Goal: Check status: Check status

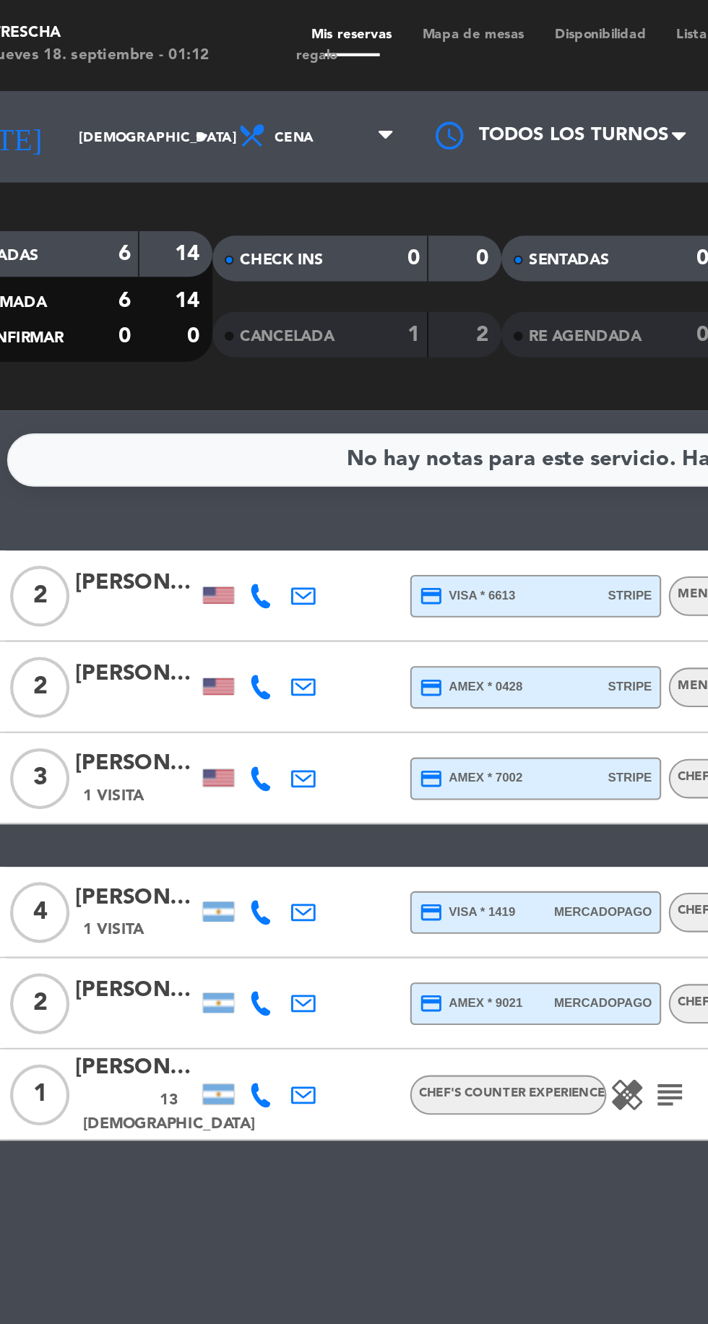
click at [117, 319] on div "[PERSON_NAME]" at bounding box center [112, 320] width 58 height 17
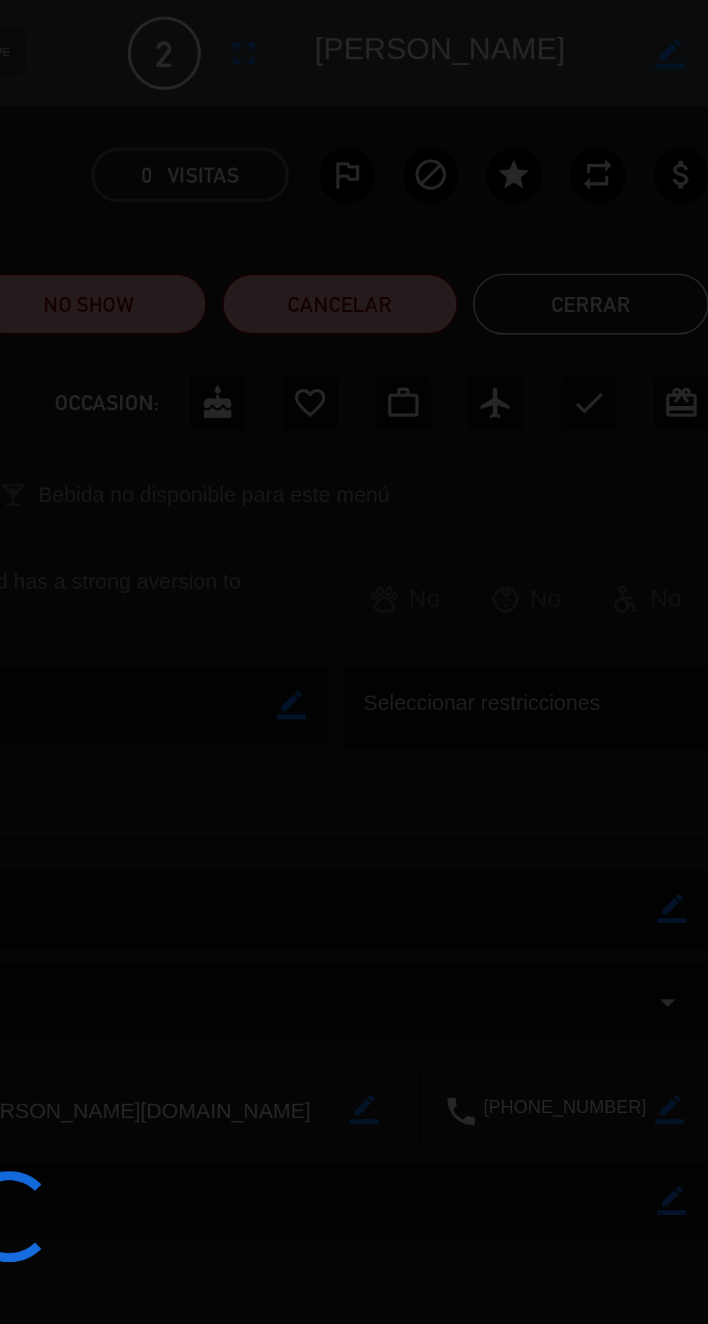
click at [651, 143] on div at bounding box center [354, 662] width 708 height 1324
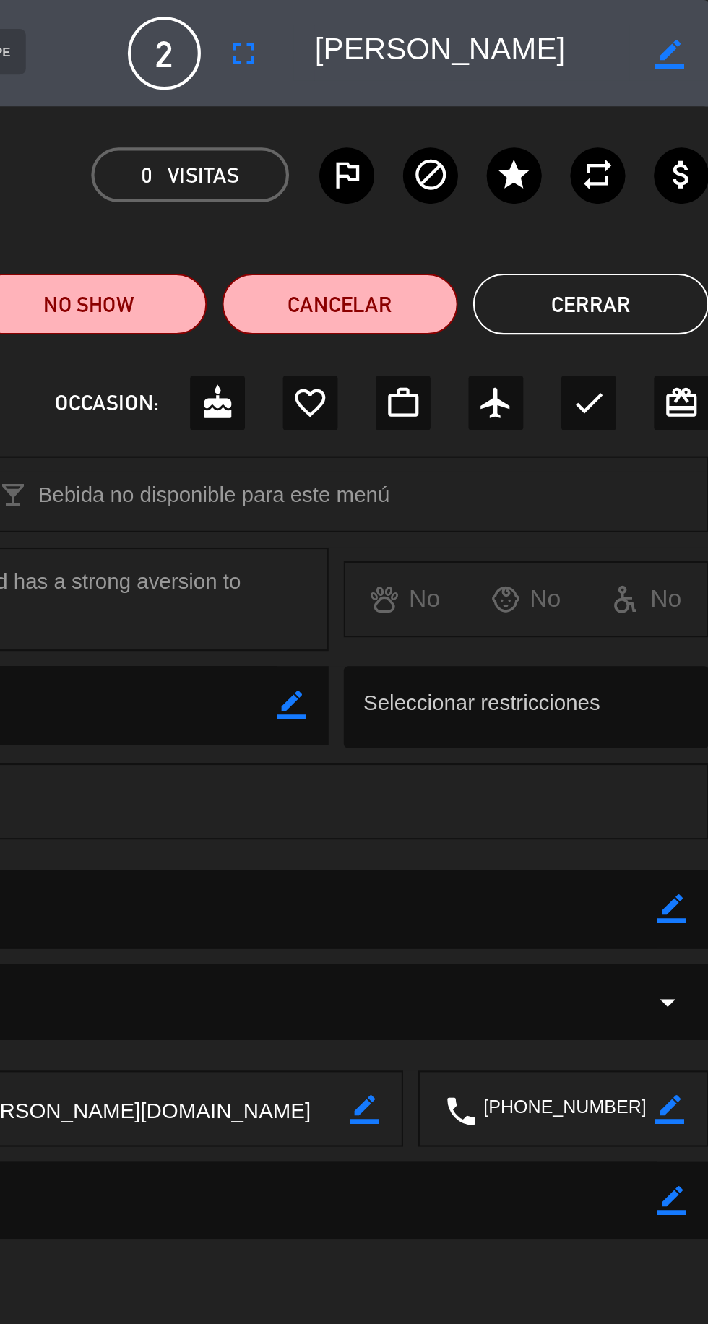
click at [664, 147] on button "Cerrar" at bounding box center [652, 144] width 112 height 29
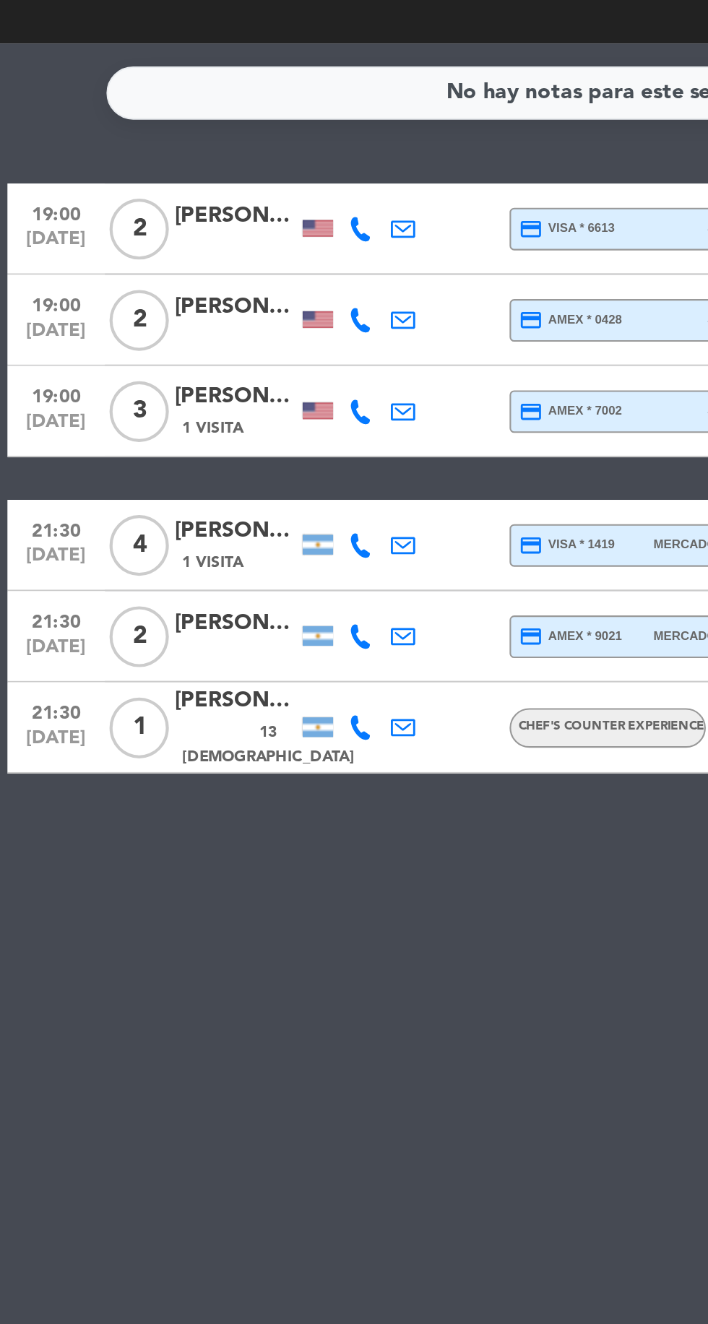
click at [112, 381] on span "1 Visita" at bounding box center [101, 378] width 29 height 12
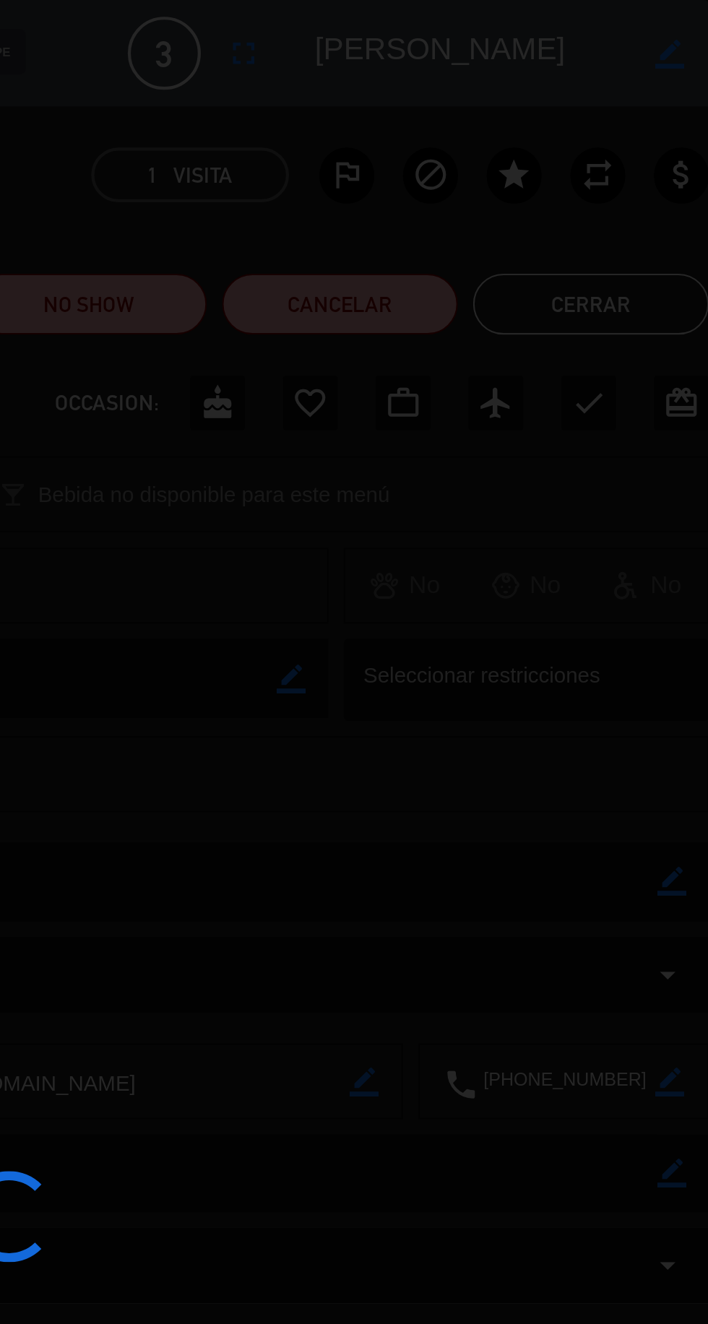
click at [655, 136] on div at bounding box center [354, 662] width 708 height 1324
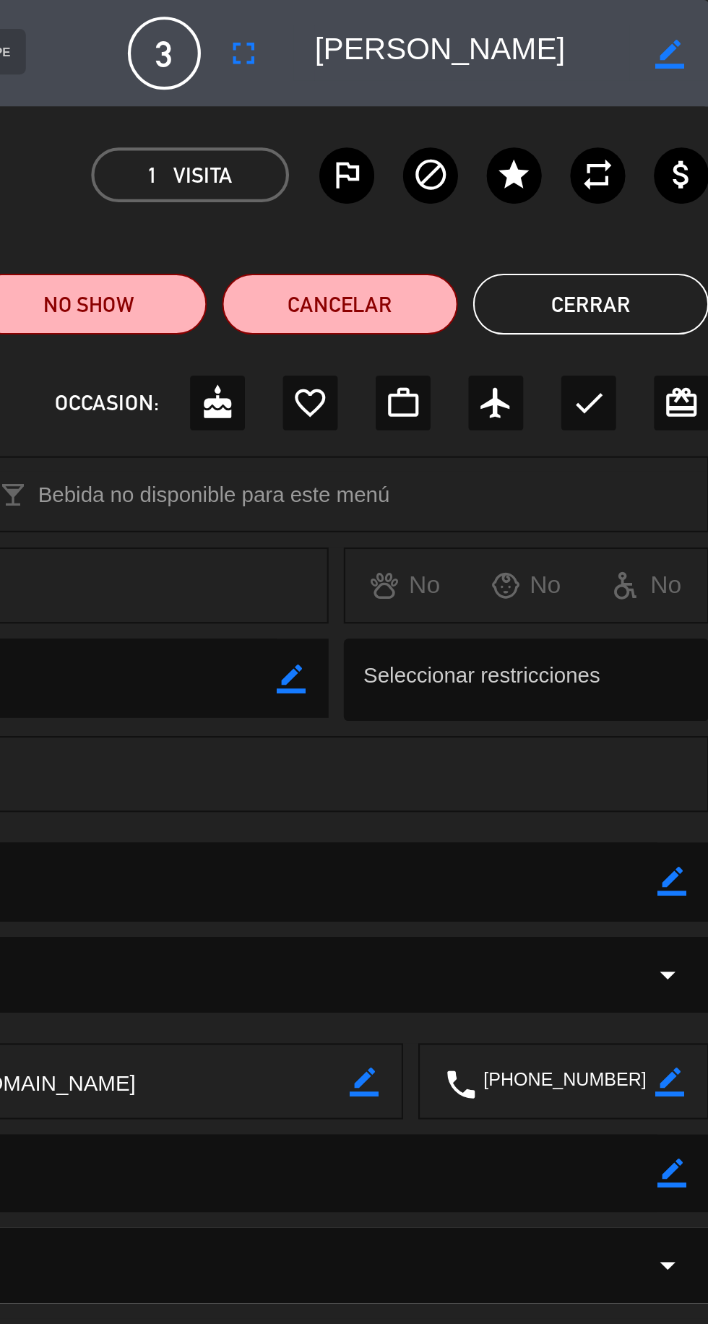
click at [651, 145] on button "Cerrar" at bounding box center [652, 144] width 112 height 29
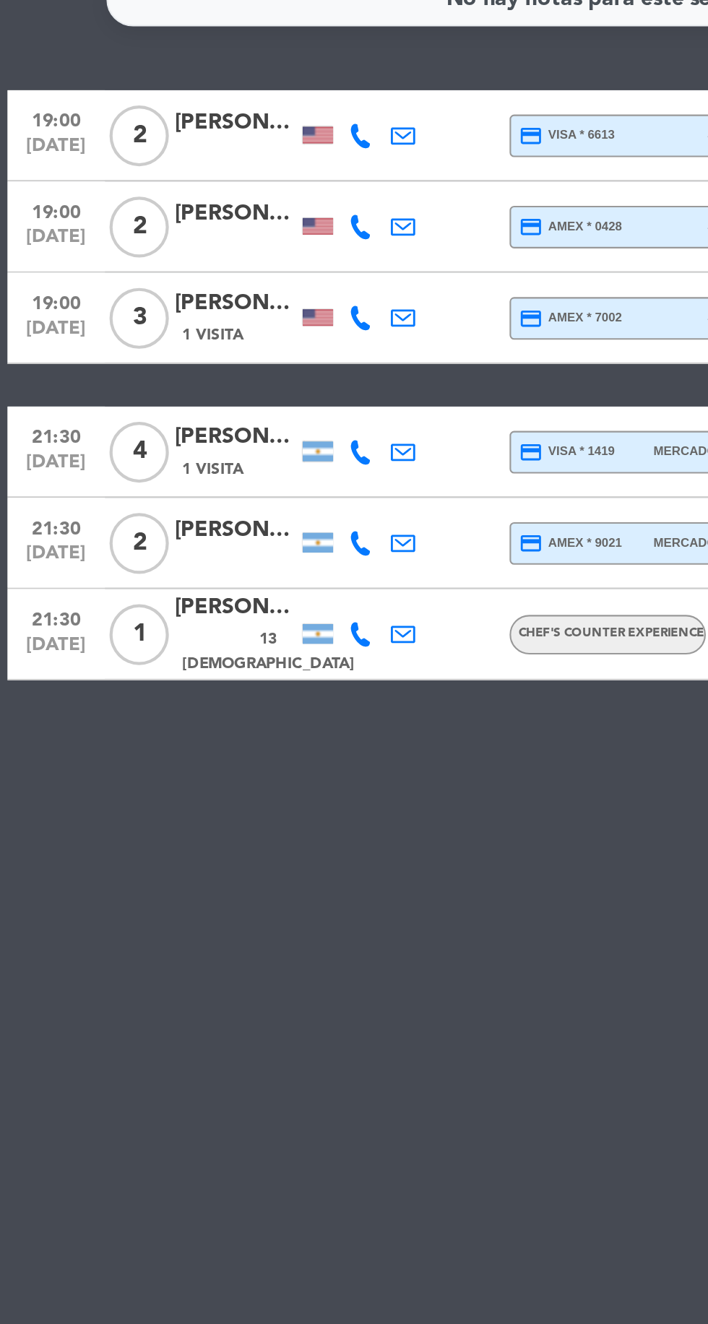
click at [97, 443] on span "1 Visita" at bounding box center [101, 441] width 29 height 12
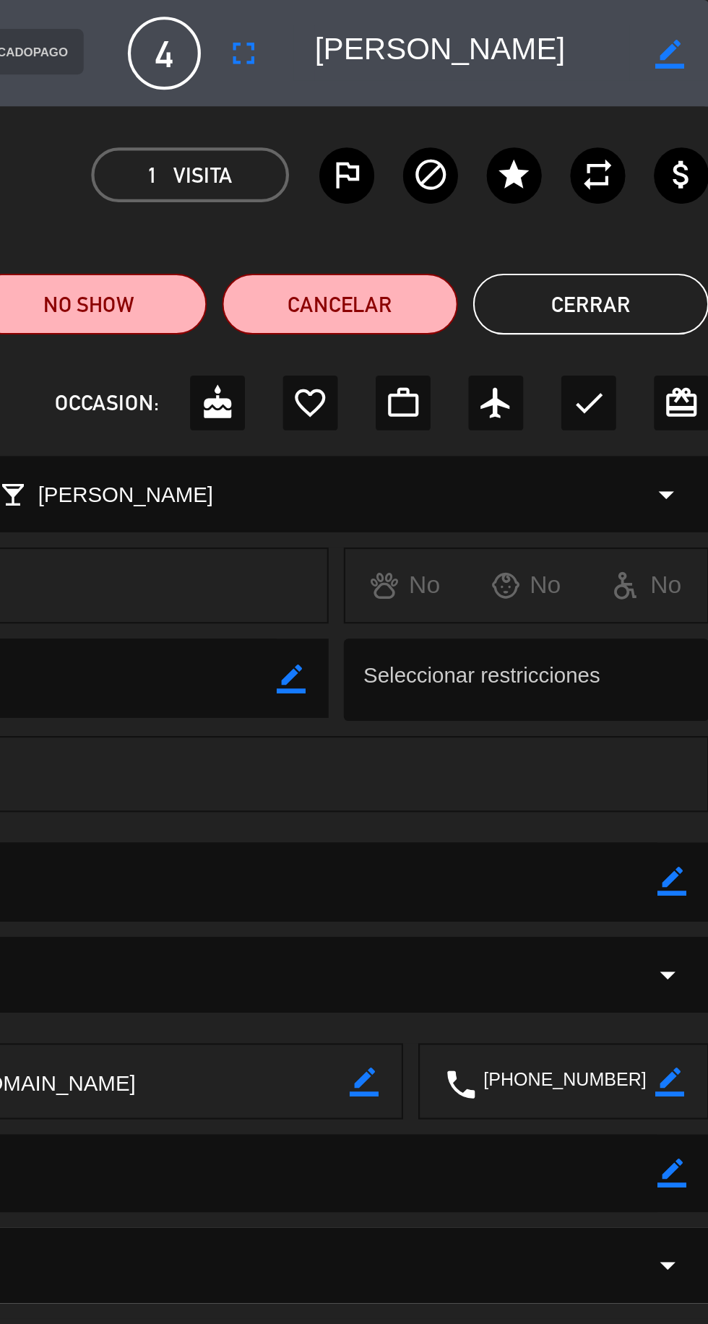
click at [658, 144] on button "Cerrar" at bounding box center [652, 144] width 112 height 29
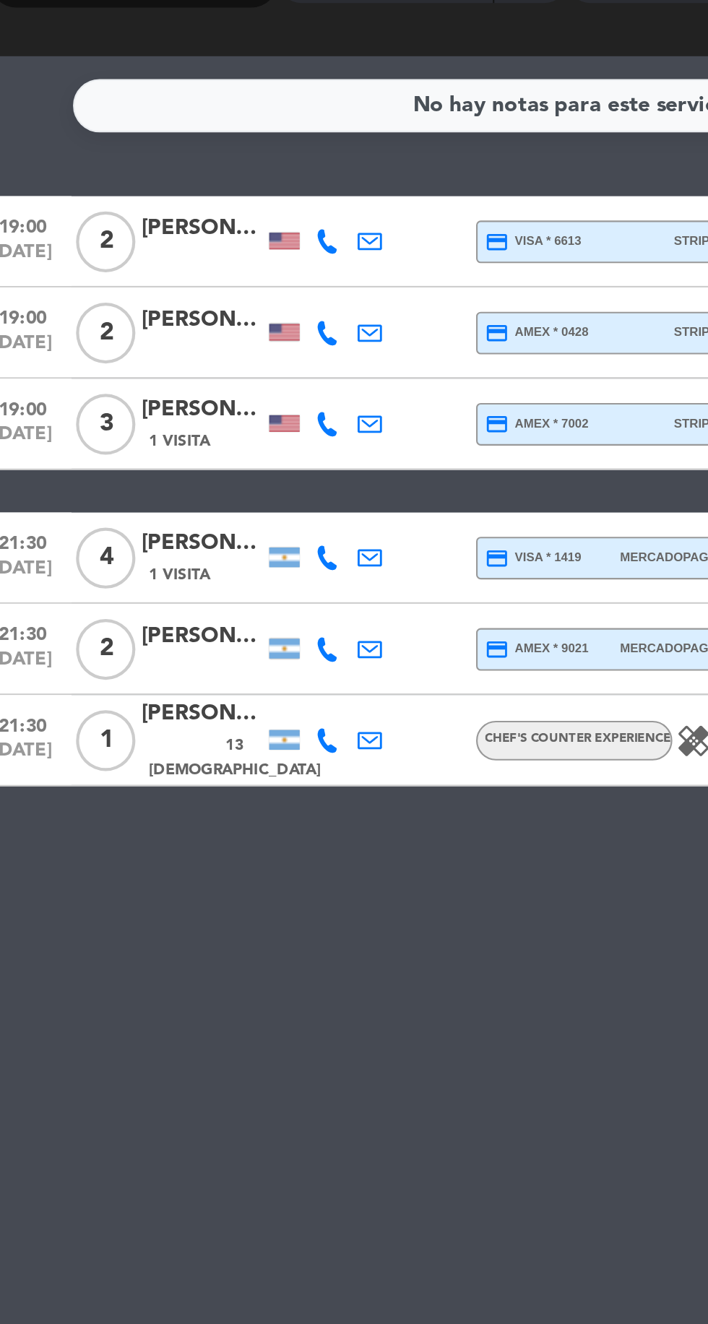
click at [106, 488] on div at bounding box center [112, 485] width 58 height 12
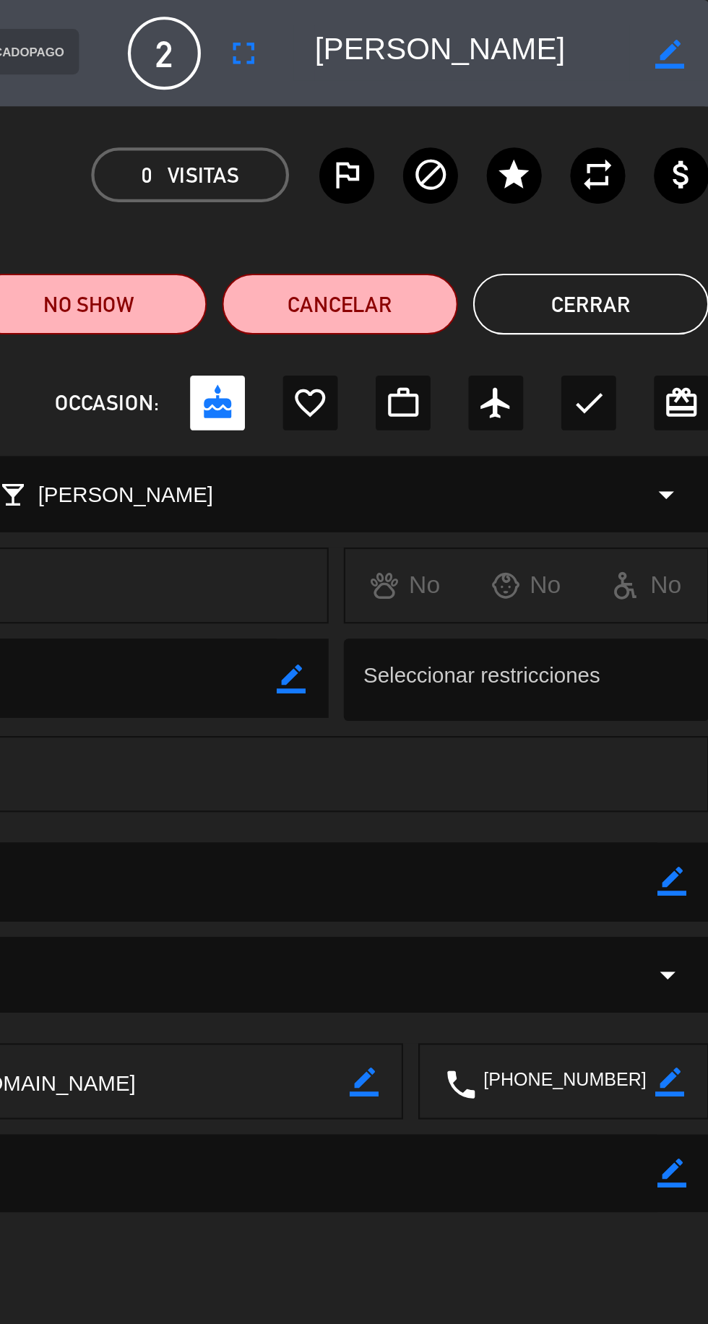
click at [654, 147] on button "Cerrar" at bounding box center [652, 144] width 112 height 29
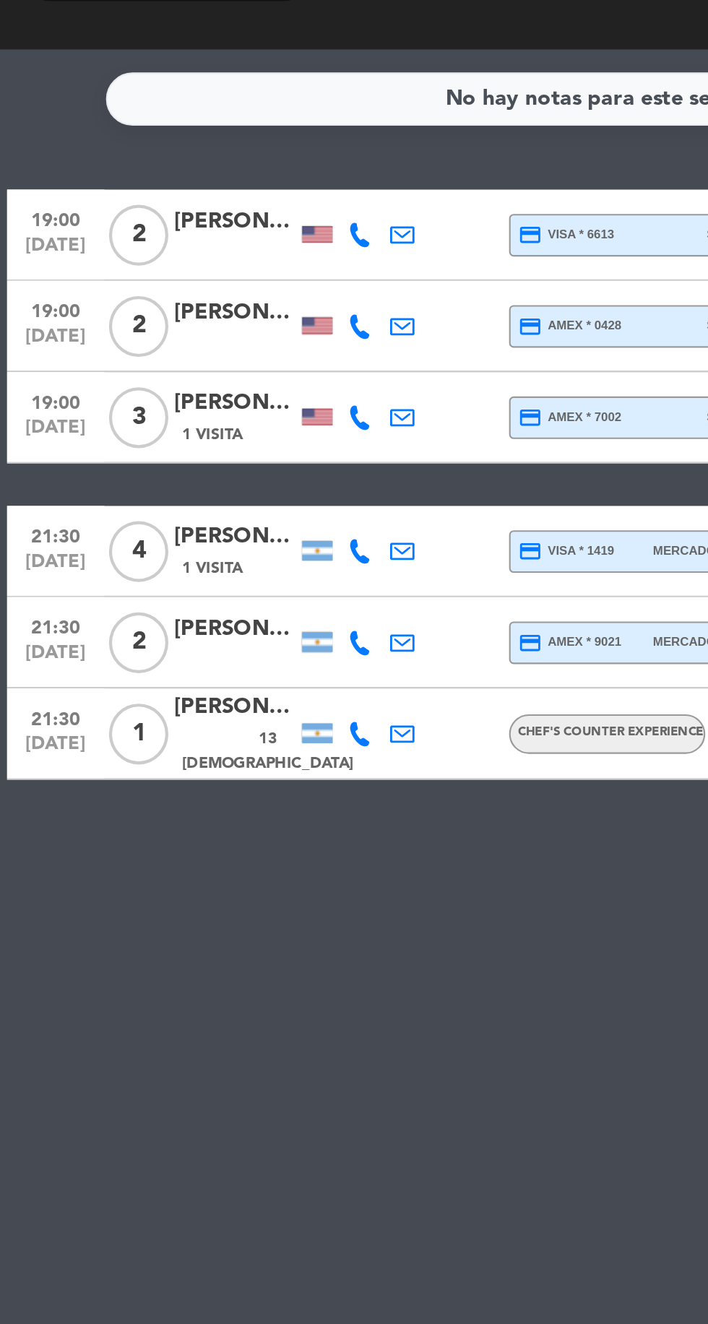
click at [99, 529] on span "13 [DEMOGRAPHIC_DATA]" at bounding box center [128, 528] width 82 height 24
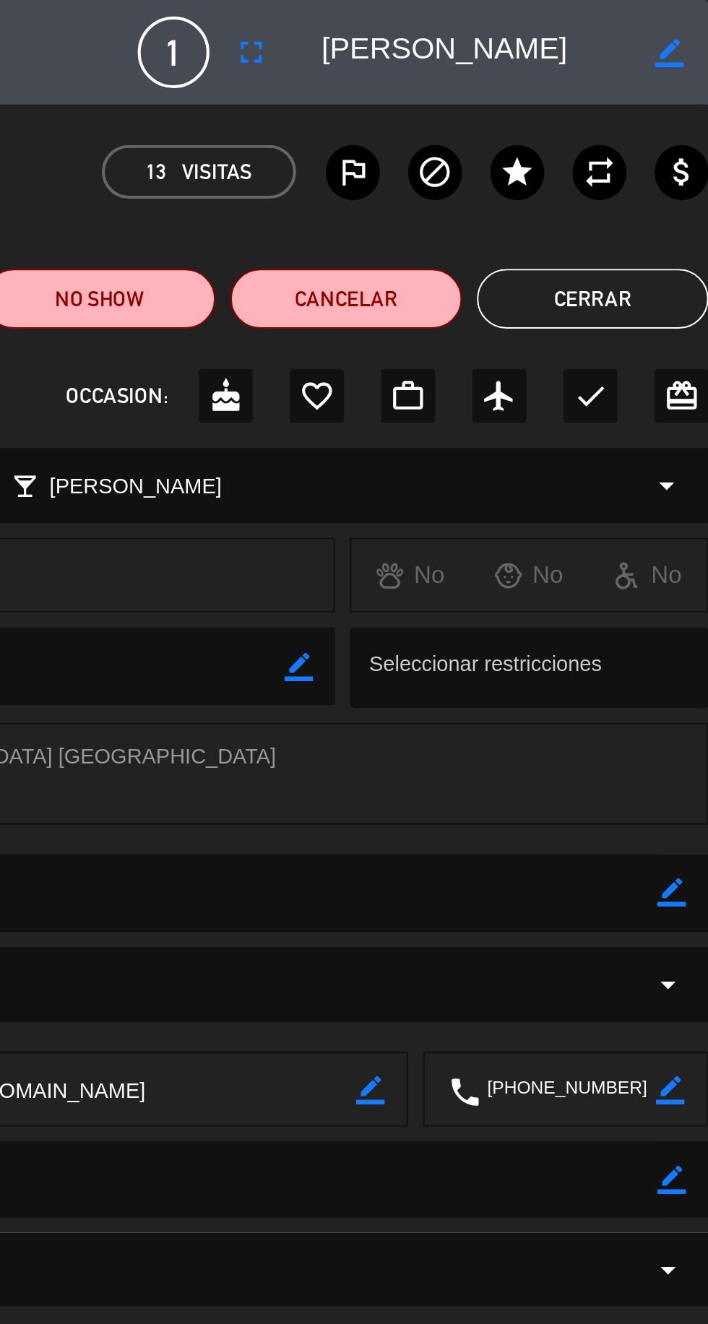
click at [649, 136] on button "Cerrar" at bounding box center [652, 144] width 112 height 29
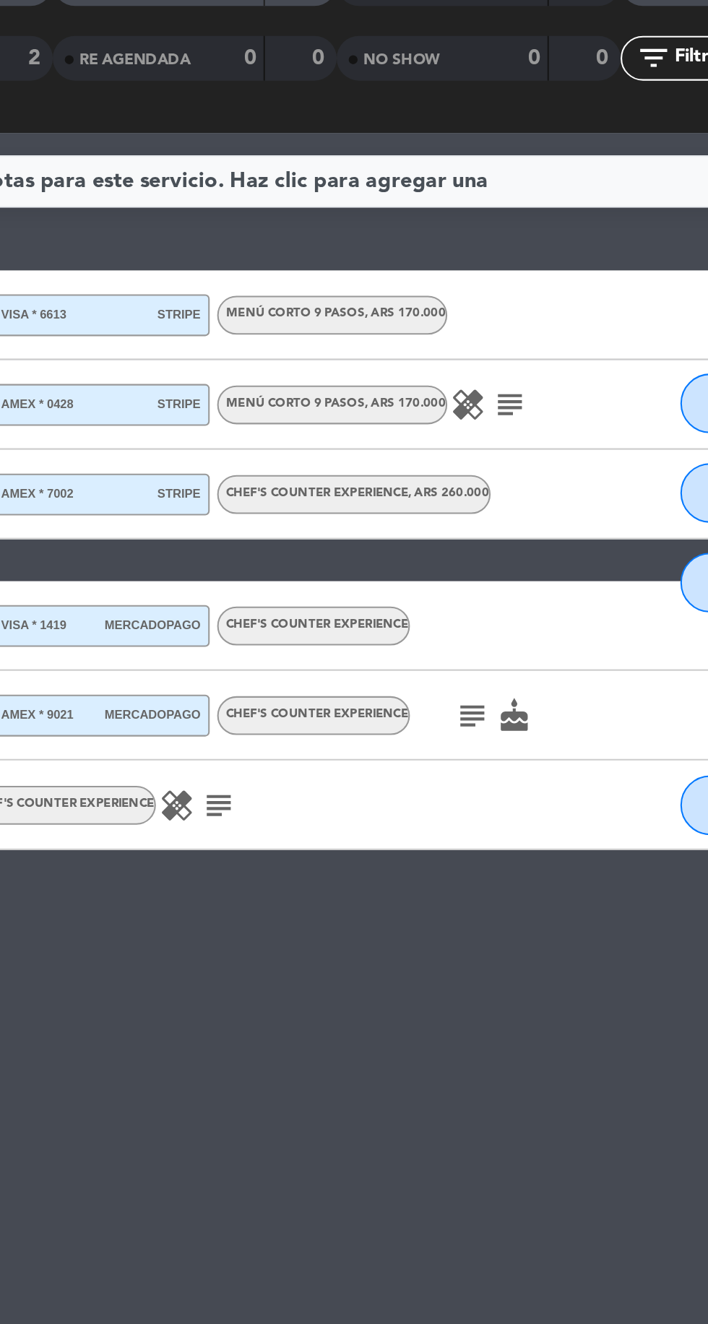
click at [370, 520] on icon "subject" at bounding box center [365, 519] width 17 height 17
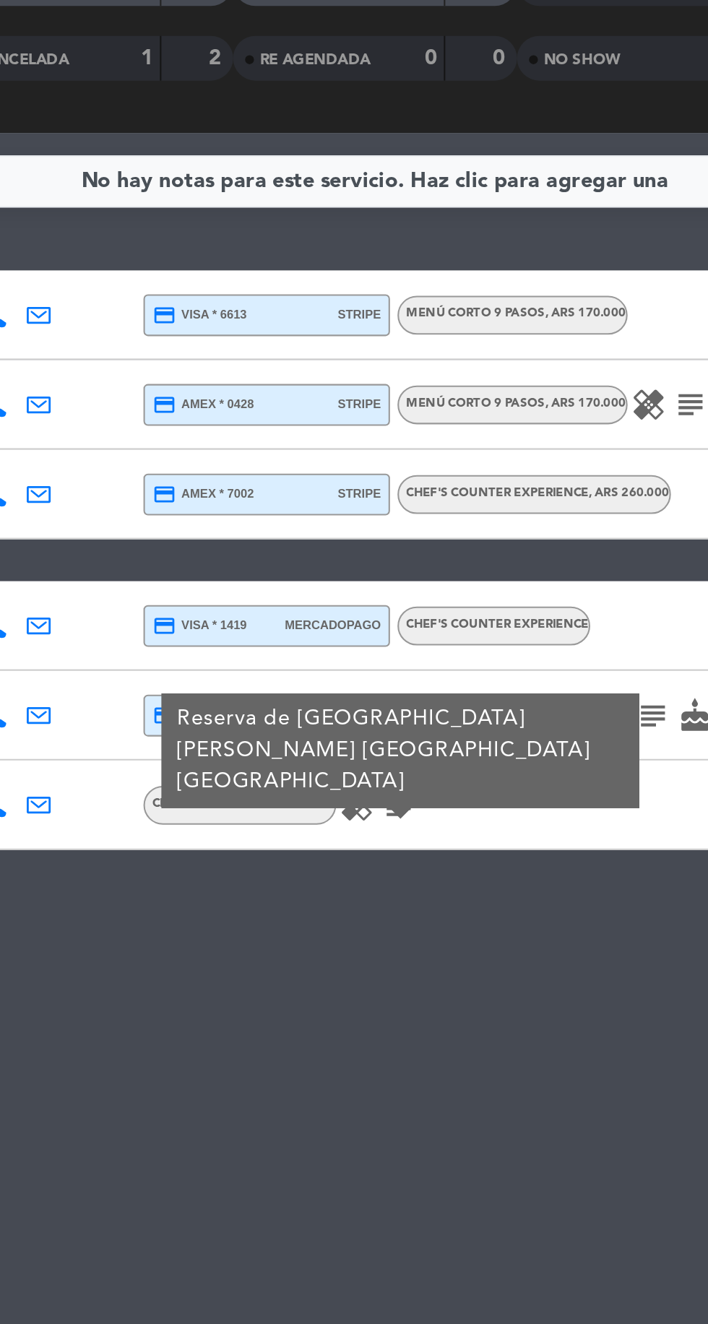
click at [350, 526] on icon "healing" at bounding box center [345, 519] width 17 height 17
